Goal: Find specific page/section: Find specific page/section

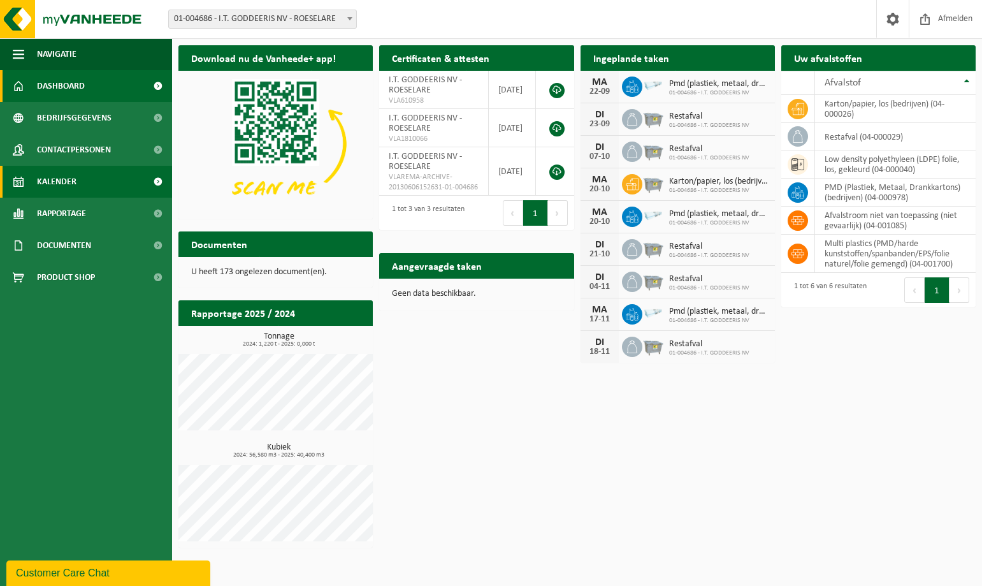
click at [88, 184] on link "Kalender" at bounding box center [86, 182] width 172 height 32
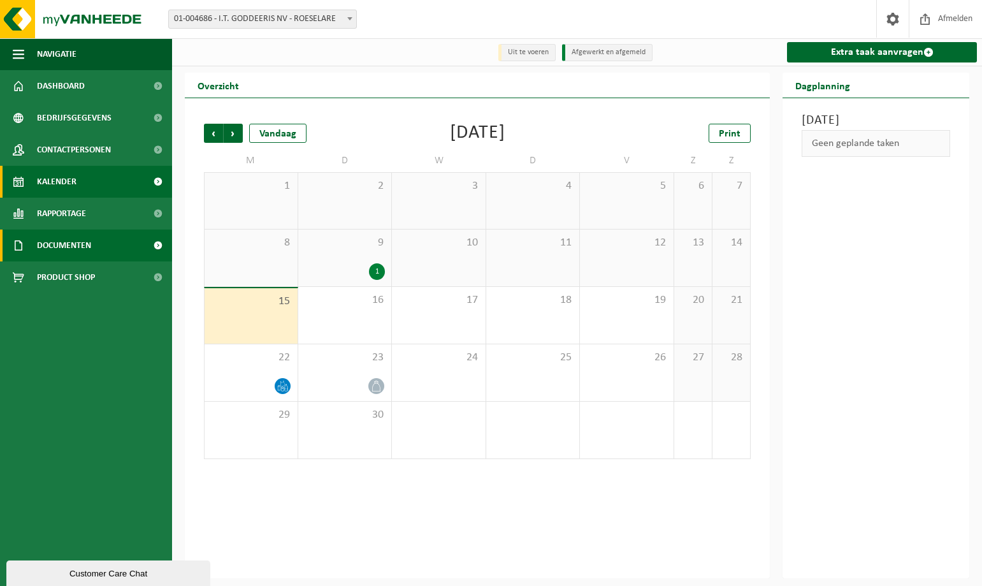
click at [80, 241] on span "Documenten" at bounding box center [64, 245] width 54 height 32
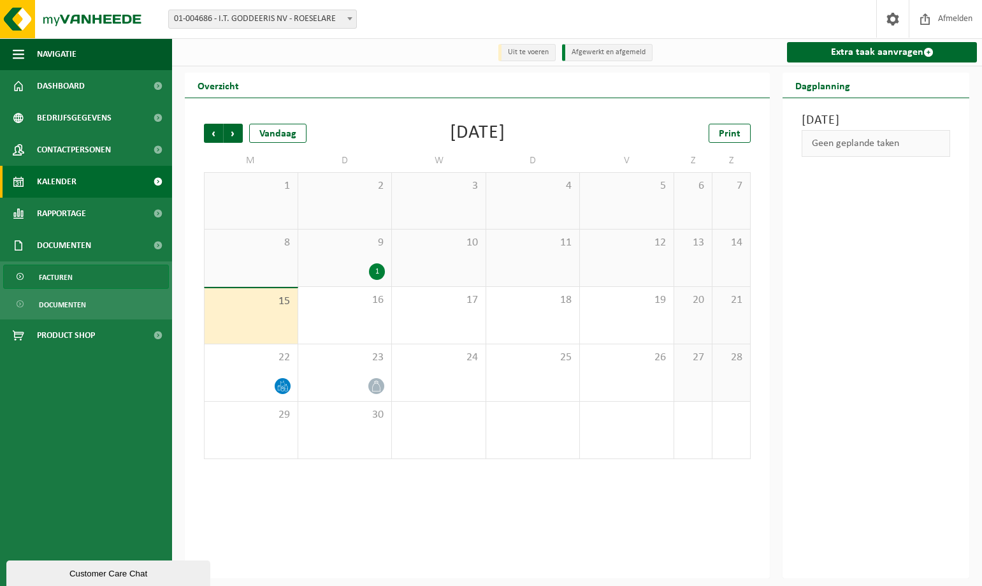
click at [75, 273] on link "Facturen" at bounding box center [86, 277] width 166 height 24
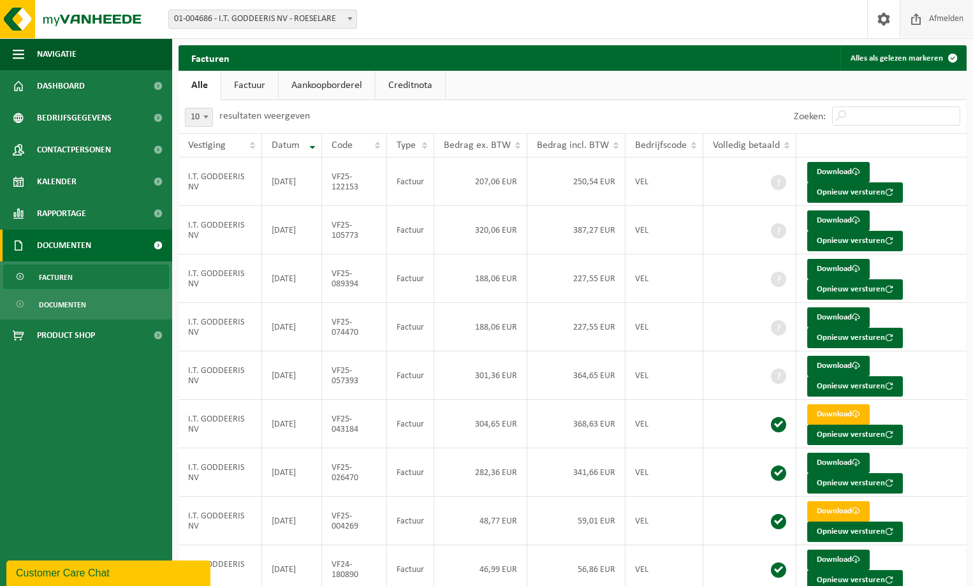
click at [963, 18] on span "Afmelden" at bounding box center [946, 19] width 41 height 38
